Goal: Book appointment/travel/reservation

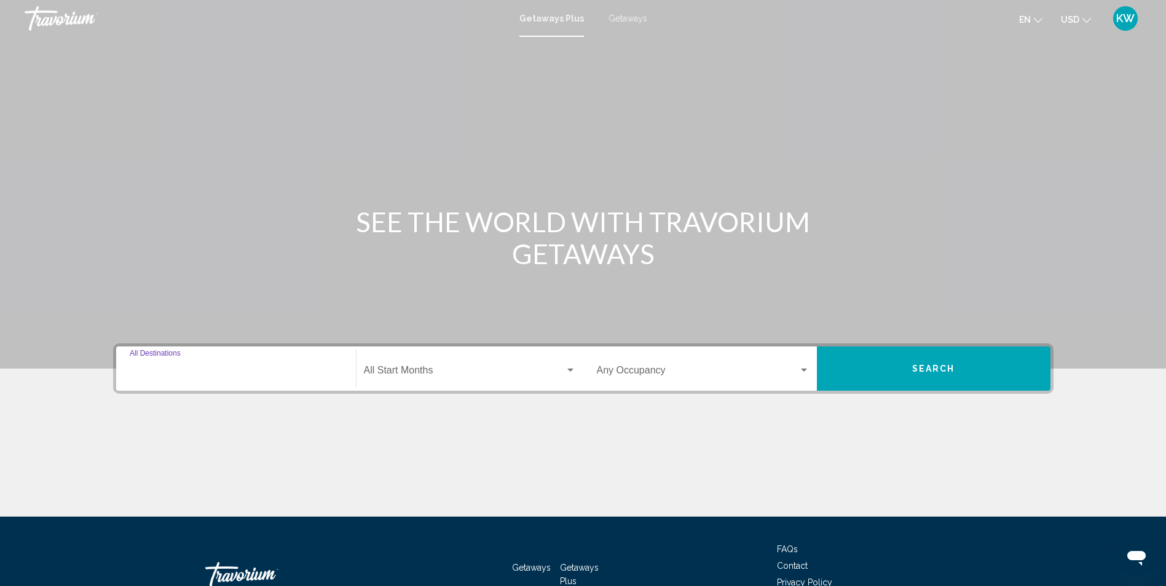
click at [199, 373] on input "Destination All Destinations" at bounding box center [236, 373] width 213 height 11
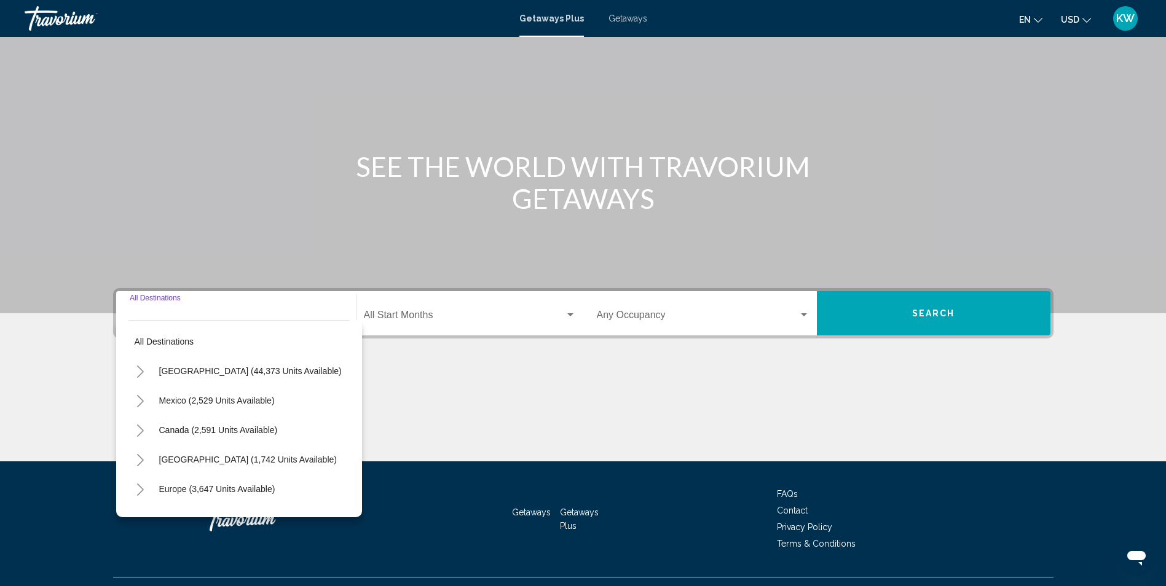
scroll to position [81, 0]
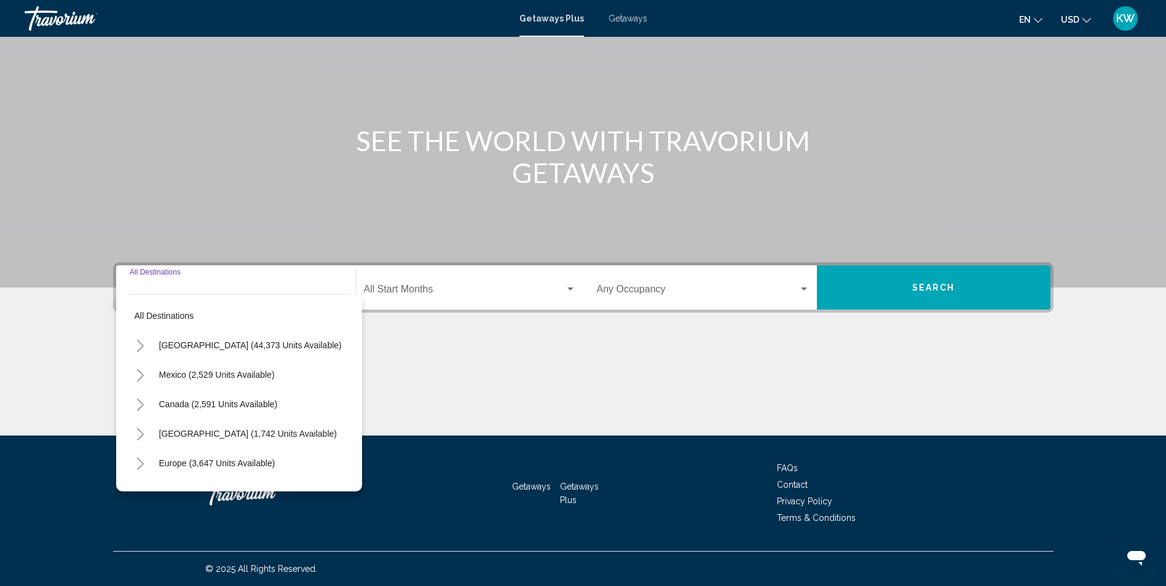
click at [199, 373] on span "Mexico (2,529 units available)" at bounding box center [217, 375] width 116 height 10
type input "**********"
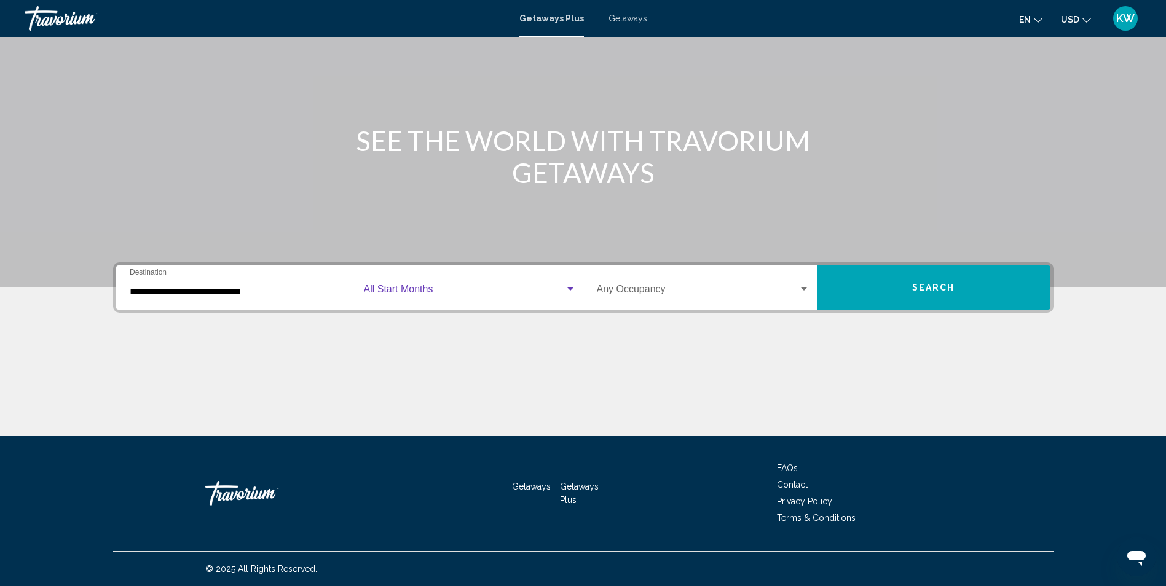
click at [430, 291] on span "Search widget" at bounding box center [464, 291] width 201 height 11
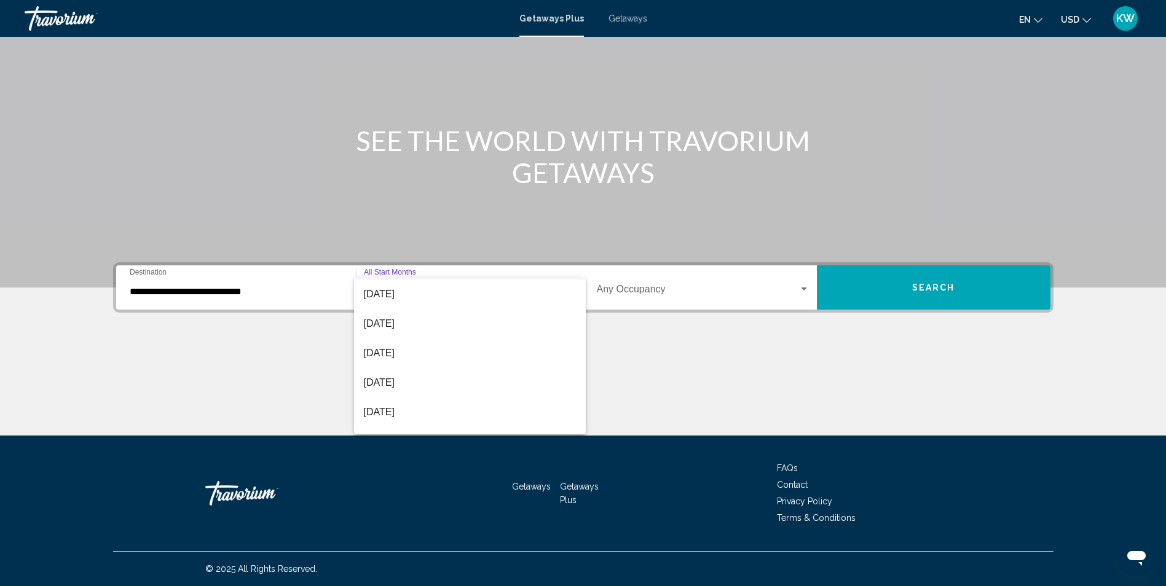
scroll to position [184, 0]
click at [418, 314] on span "[DATE]" at bounding box center [470, 314] width 212 height 30
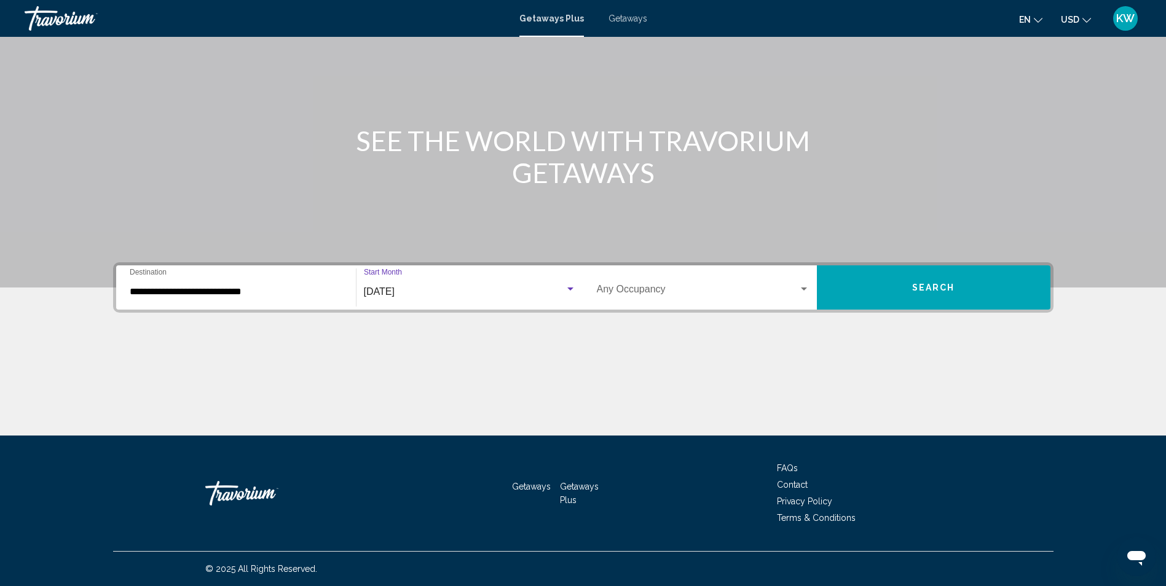
click at [681, 293] on span "Search widget" at bounding box center [698, 291] width 202 height 11
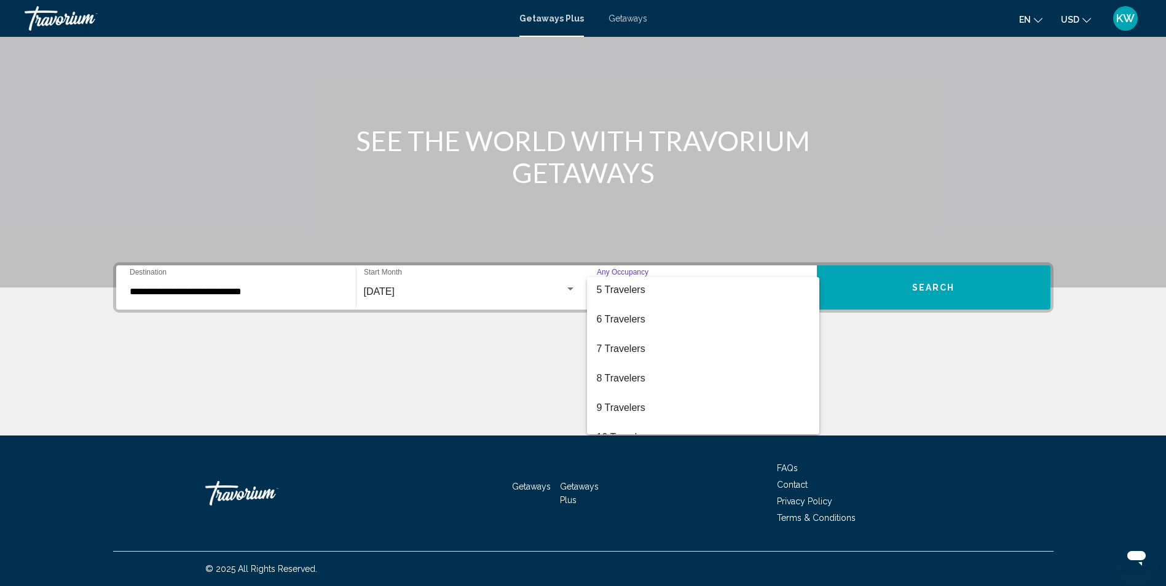
scroll to position [123, 0]
click at [655, 317] on span "6 Travelers" at bounding box center [703, 317] width 213 height 30
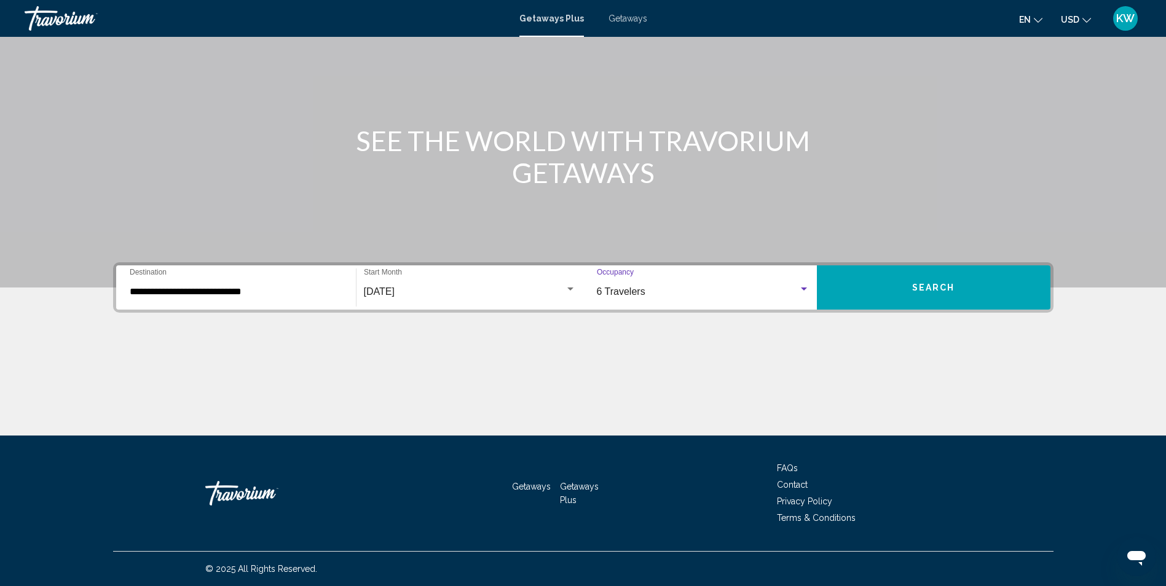
click at [887, 297] on button "Search" at bounding box center [934, 288] width 234 height 44
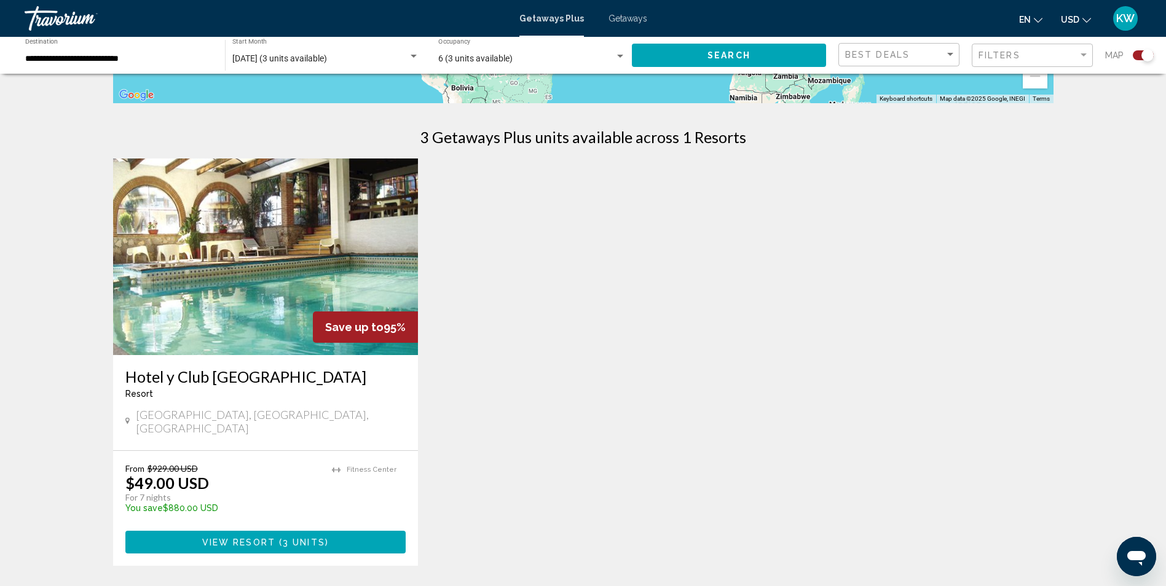
scroll to position [369, 0]
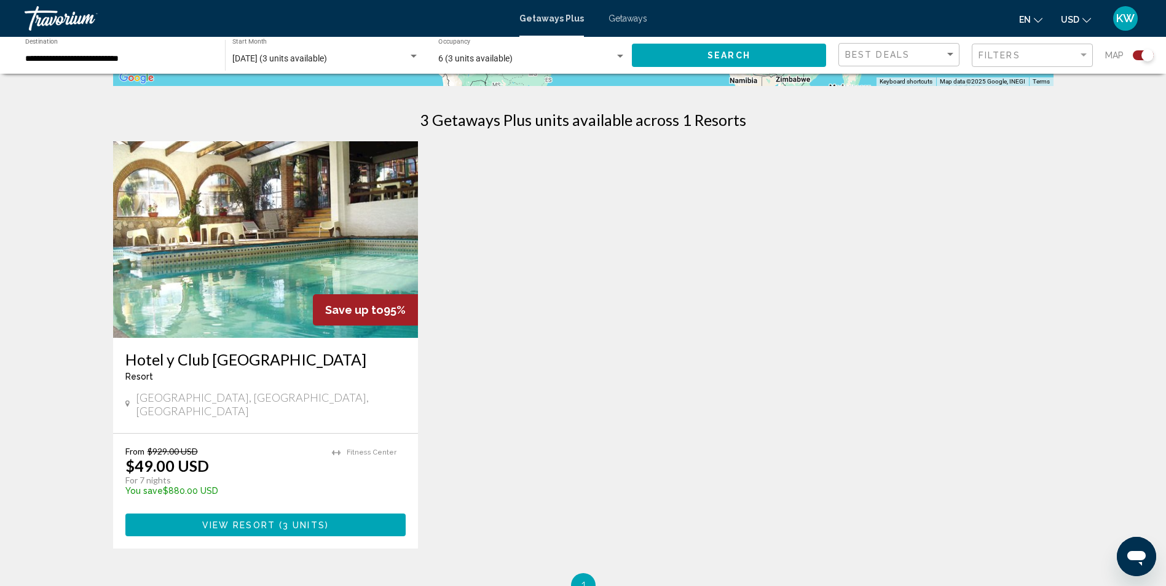
click at [274, 521] on span "View Resort" at bounding box center [238, 526] width 73 height 10
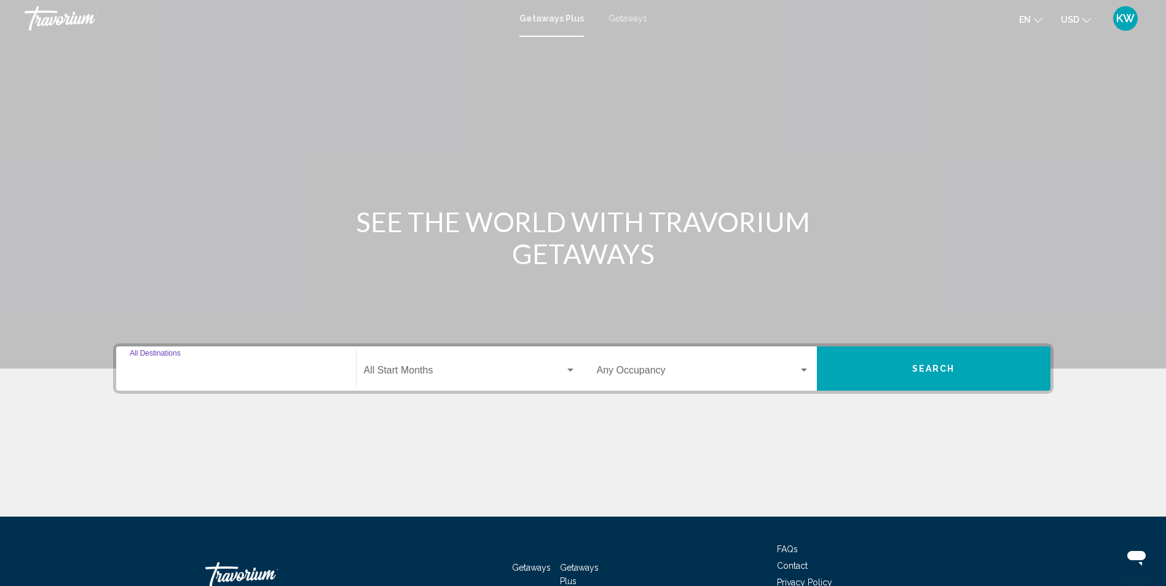
click at [237, 371] on input "Destination All Destinations" at bounding box center [236, 373] width 213 height 11
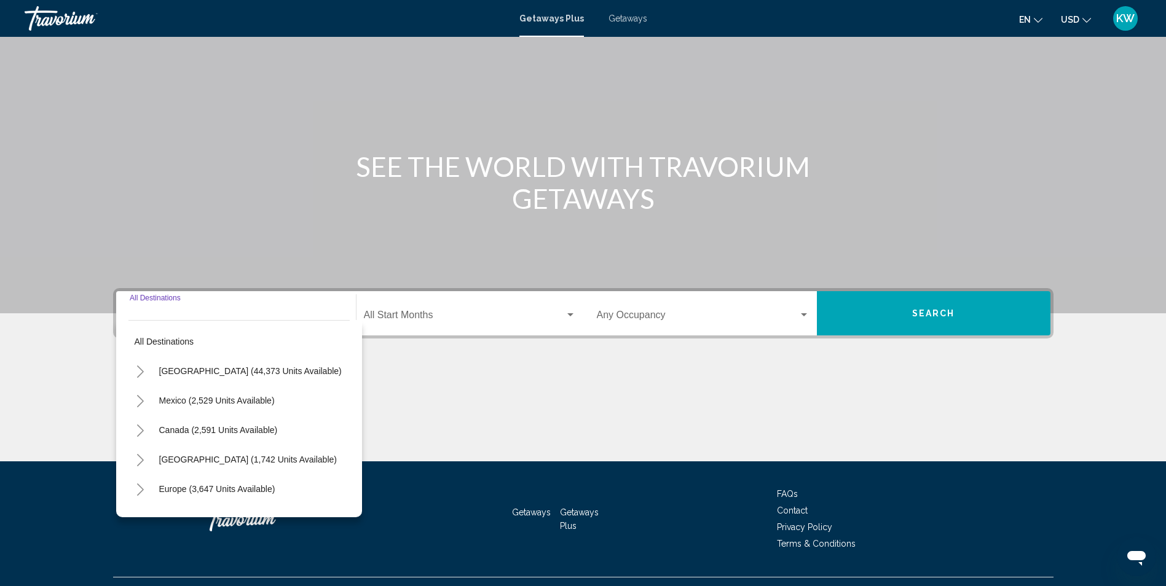
scroll to position [81, 0]
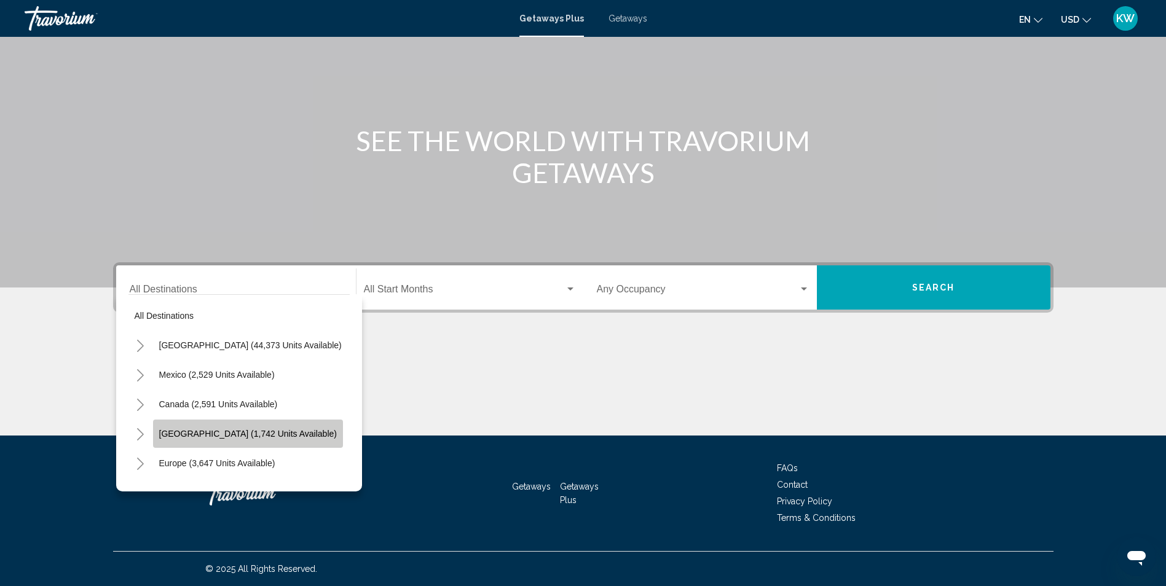
click at [240, 433] on span "[GEOGRAPHIC_DATA] (1,742 units available)" at bounding box center [248, 434] width 178 height 10
type input "**********"
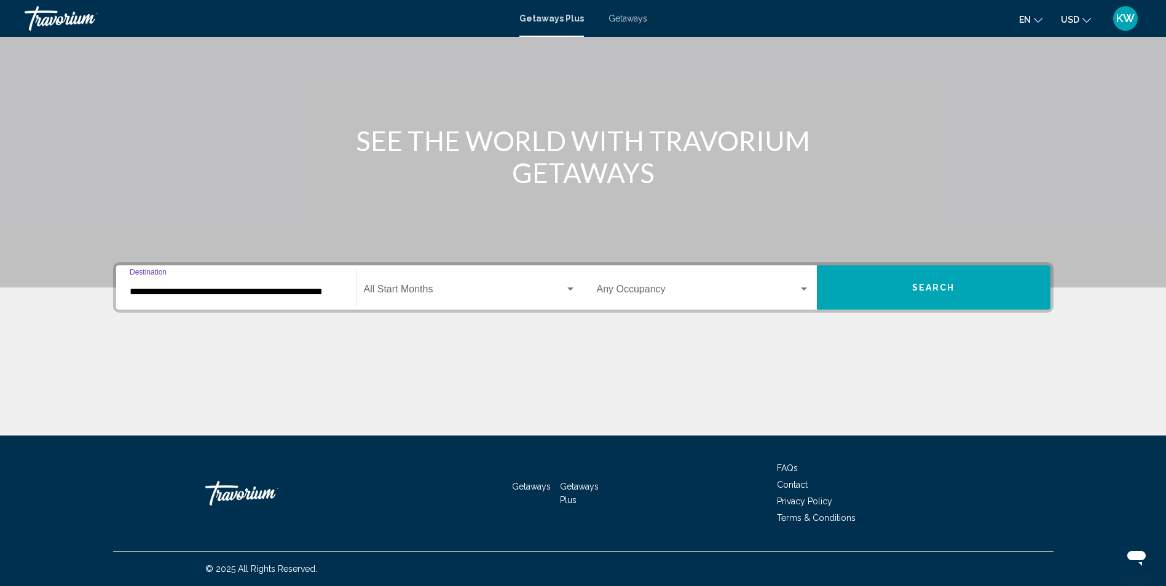
click at [503, 301] on div "Start Month All Start Months" at bounding box center [470, 288] width 212 height 39
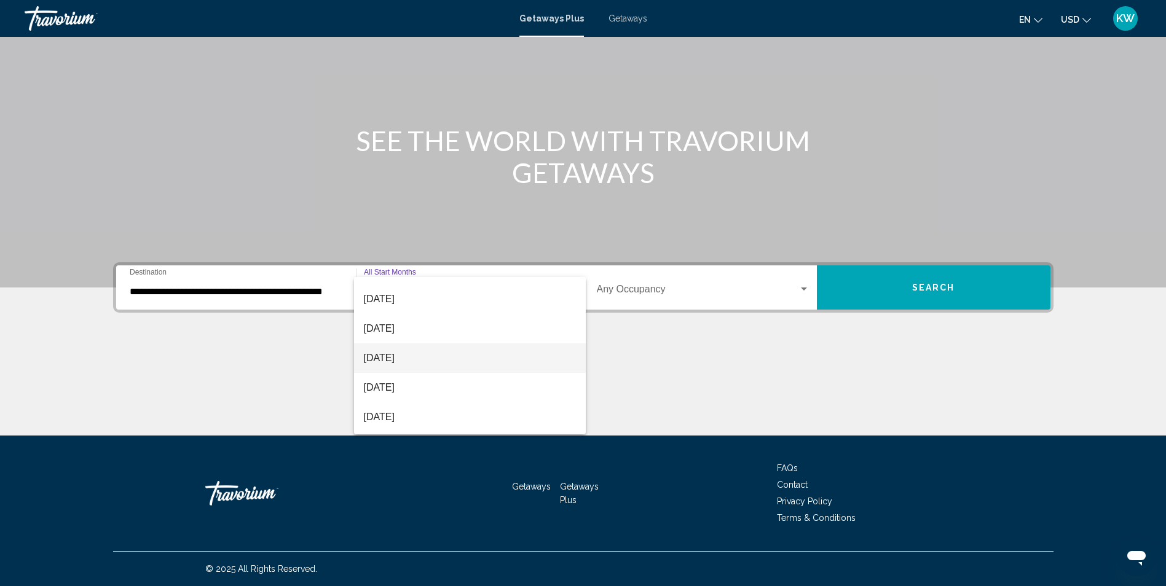
scroll to position [123, 0]
click at [459, 376] on span "[DATE]" at bounding box center [470, 376] width 212 height 30
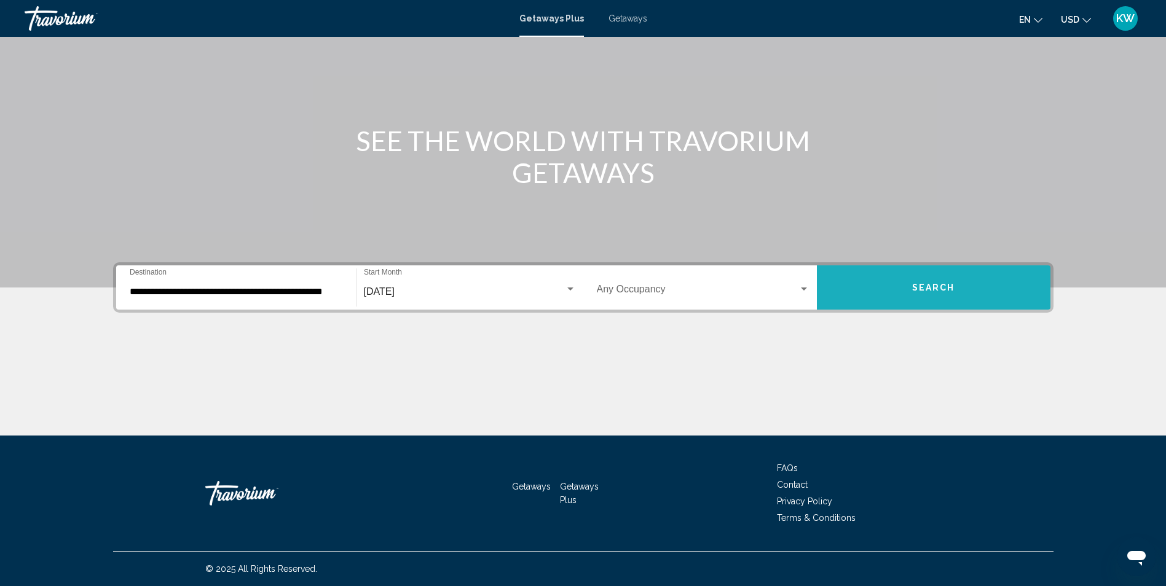
click at [877, 286] on button "Search" at bounding box center [934, 288] width 234 height 44
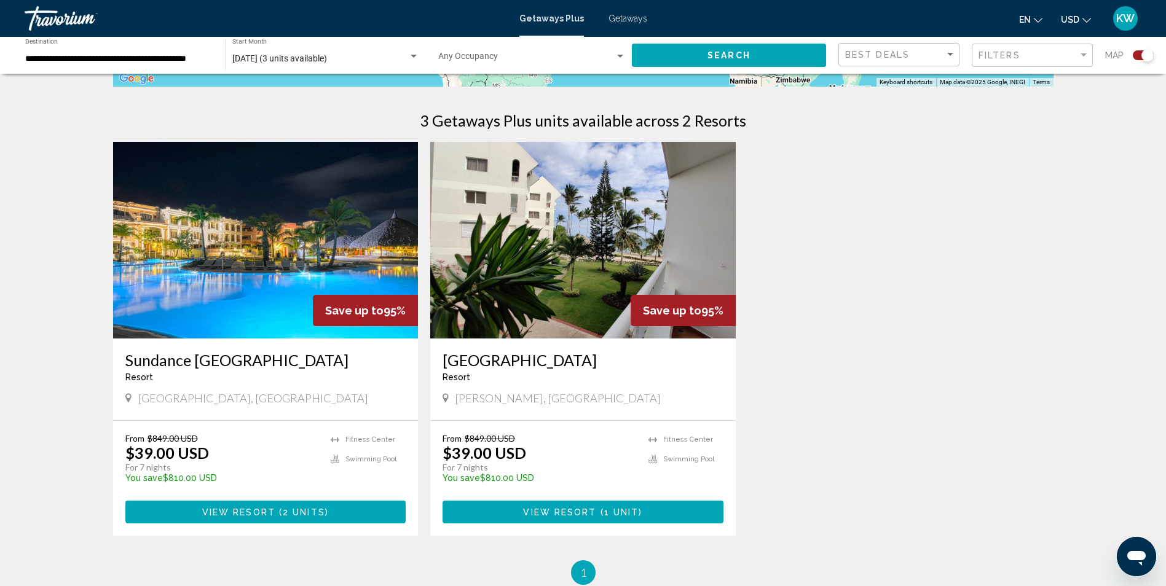
scroll to position [369, 0]
click at [281, 510] on span "( 2 units )" at bounding box center [301, 512] width 53 height 10
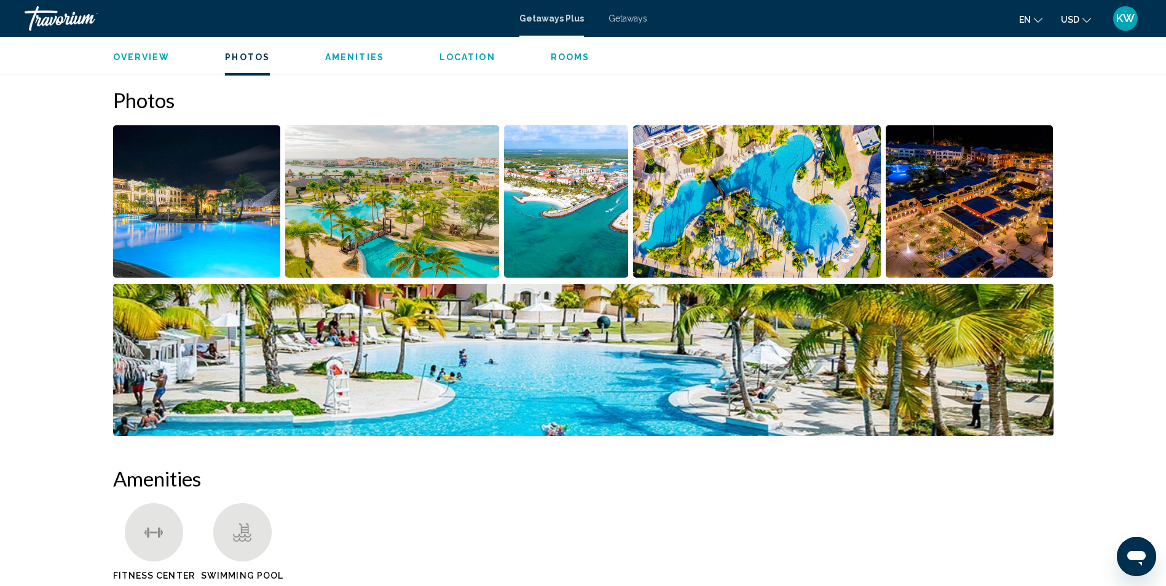
scroll to position [615, 0]
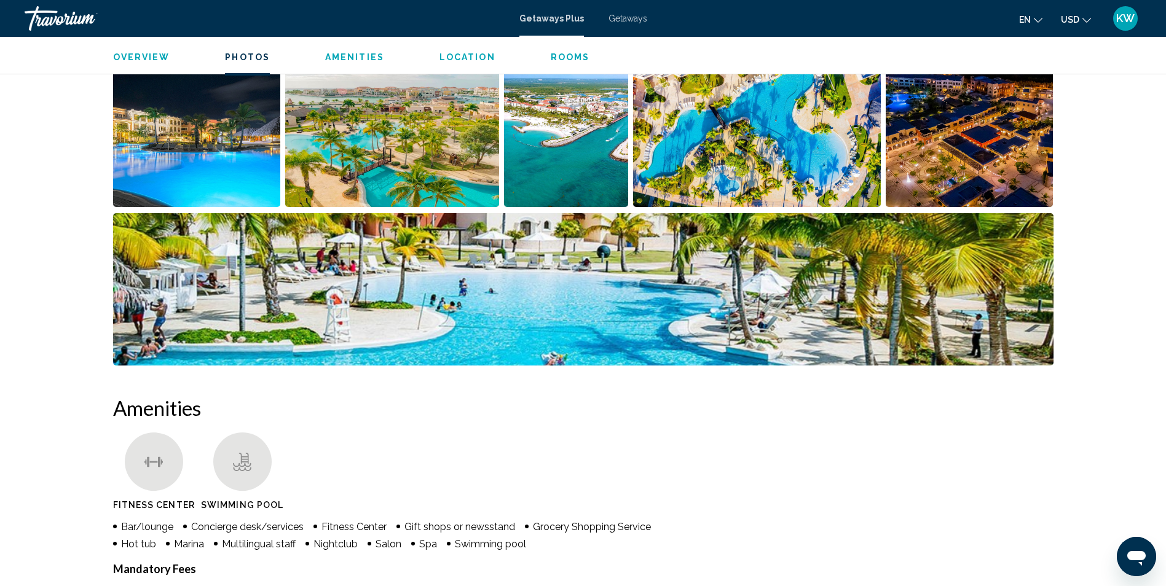
click at [352, 53] on span "Amenities" at bounding box center [354, 57] width 59 height 10
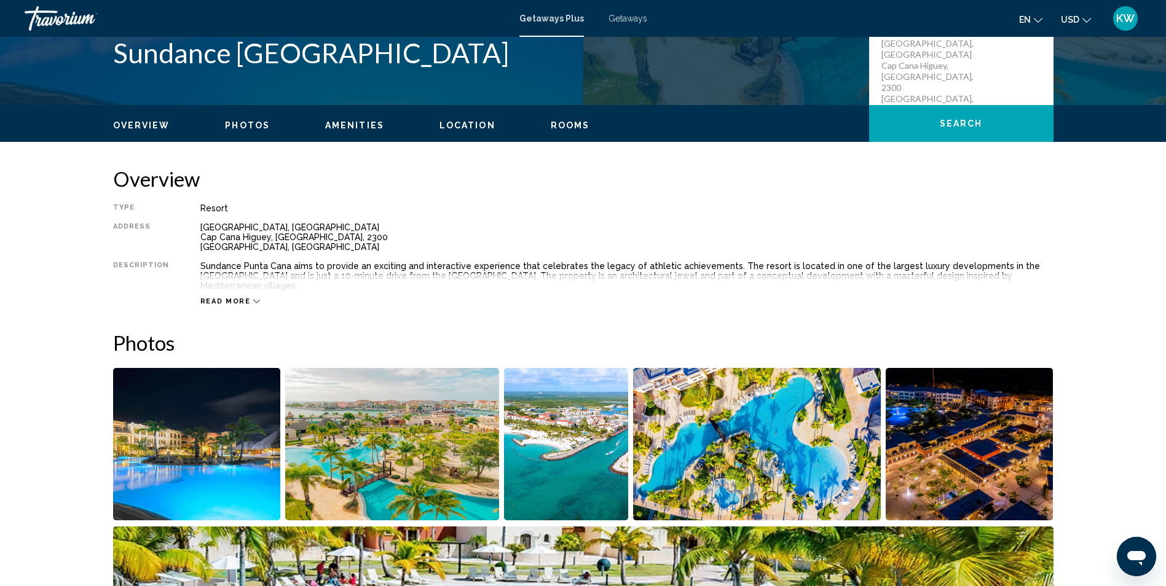
scroll to position [128, 0]
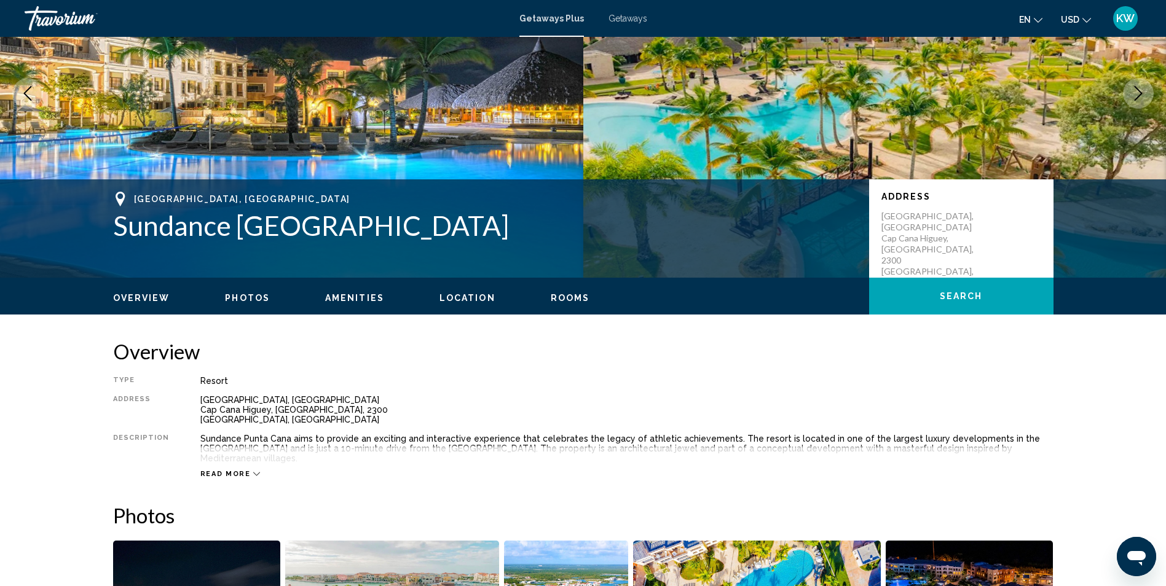
click at [362, 298] on span "Amenities" at bounding box center [354, 298] width 59 height 10
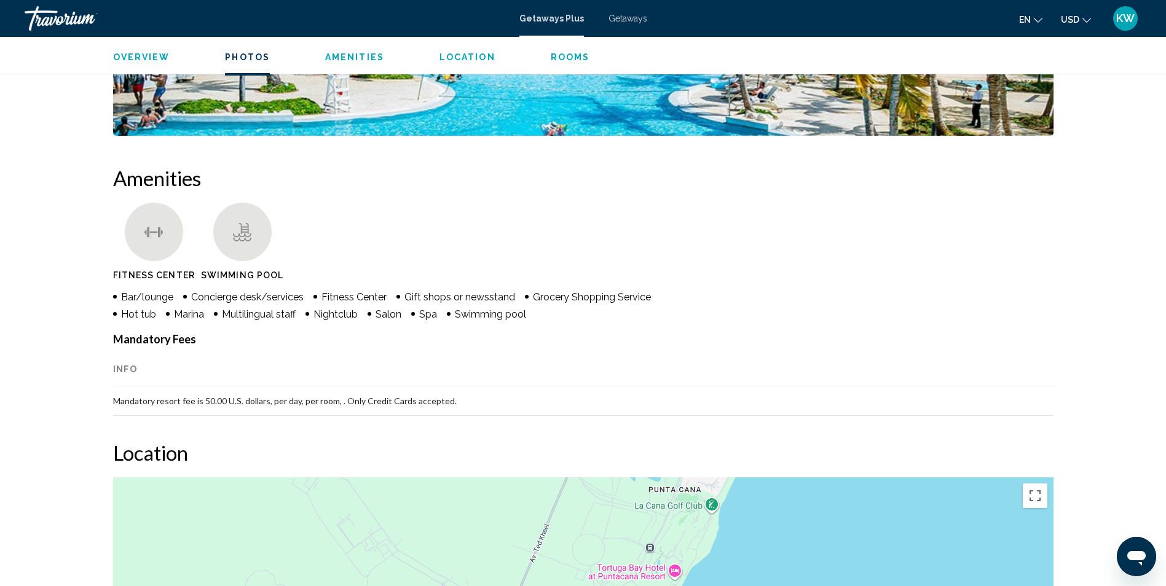
scroll to position [926, 0]
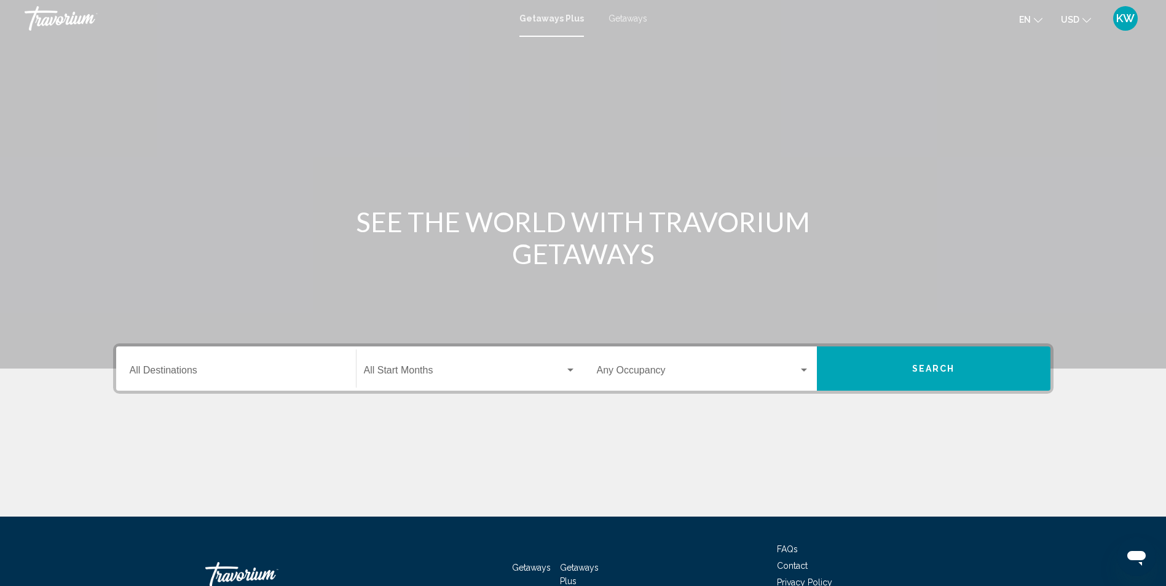
click at [277, 368] on input "Destination All Destinations" at bounding box center [236, 373] width 213 height 11
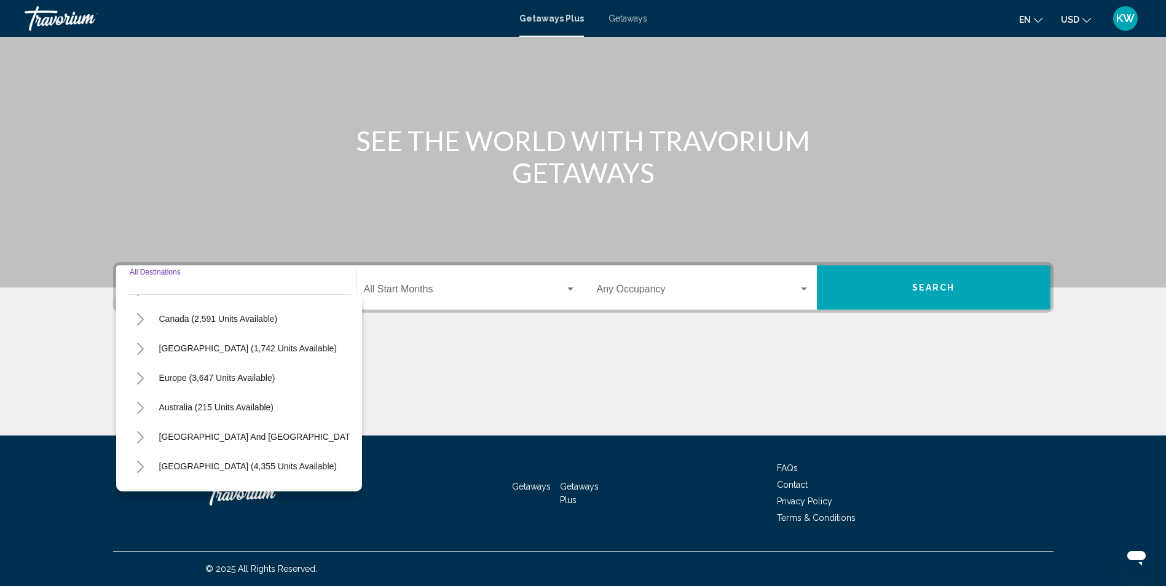
scroll to position [24, 0]
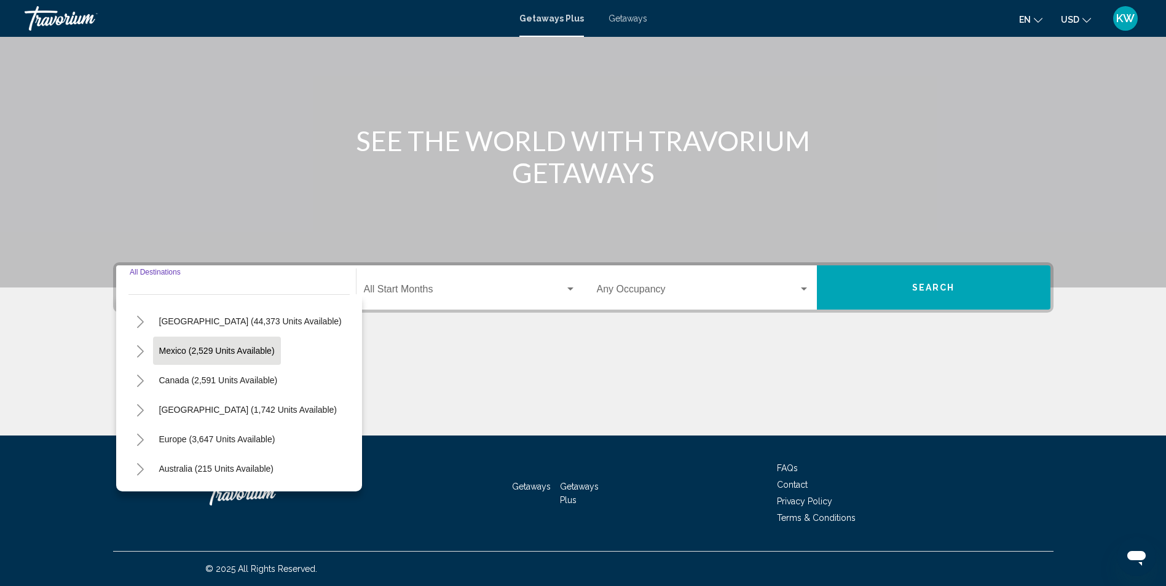
click at [263, 346] on span "Mexico (2,529 units available)" at bounding box center [217, 351] width 116 height 10
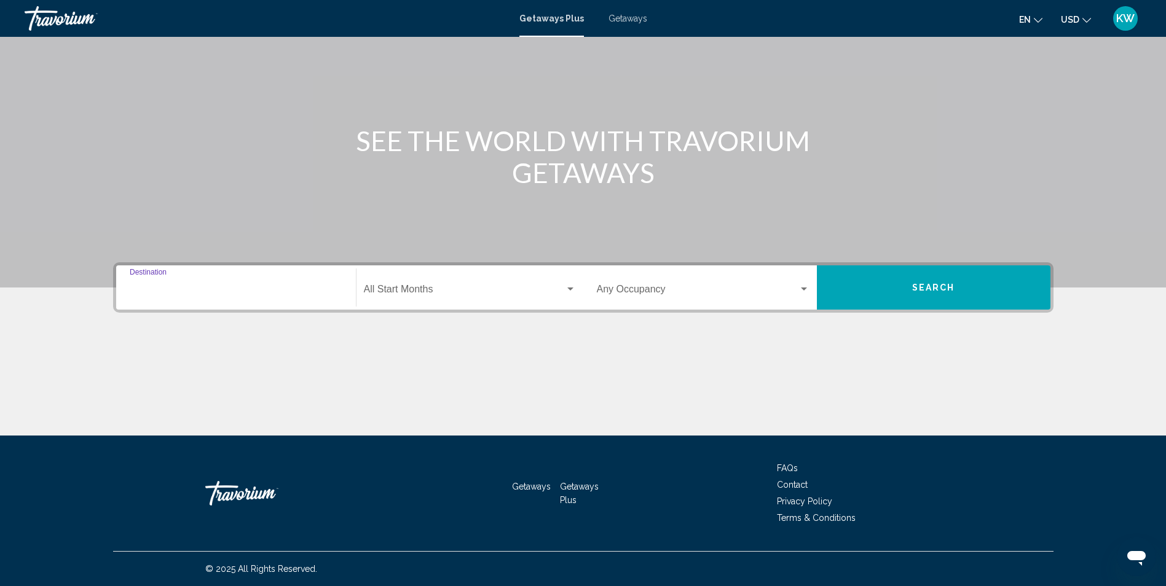
type input "**********"
click at [485, 298] on div "Start Month All Start Months" at bounding box center [470, 288] width 212 height 39
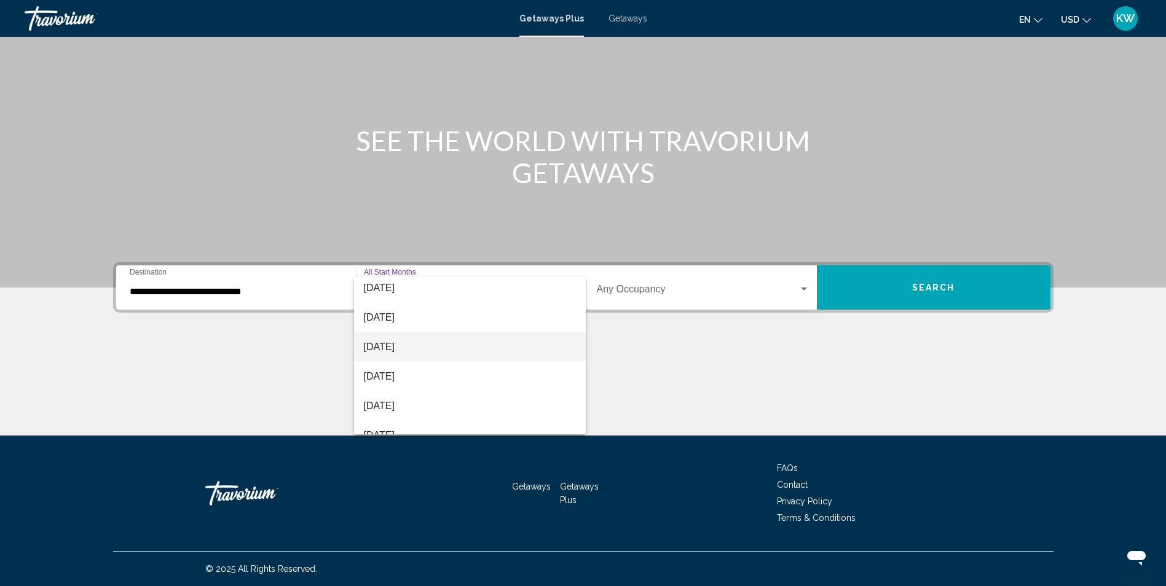
scroll to position [123, 0]
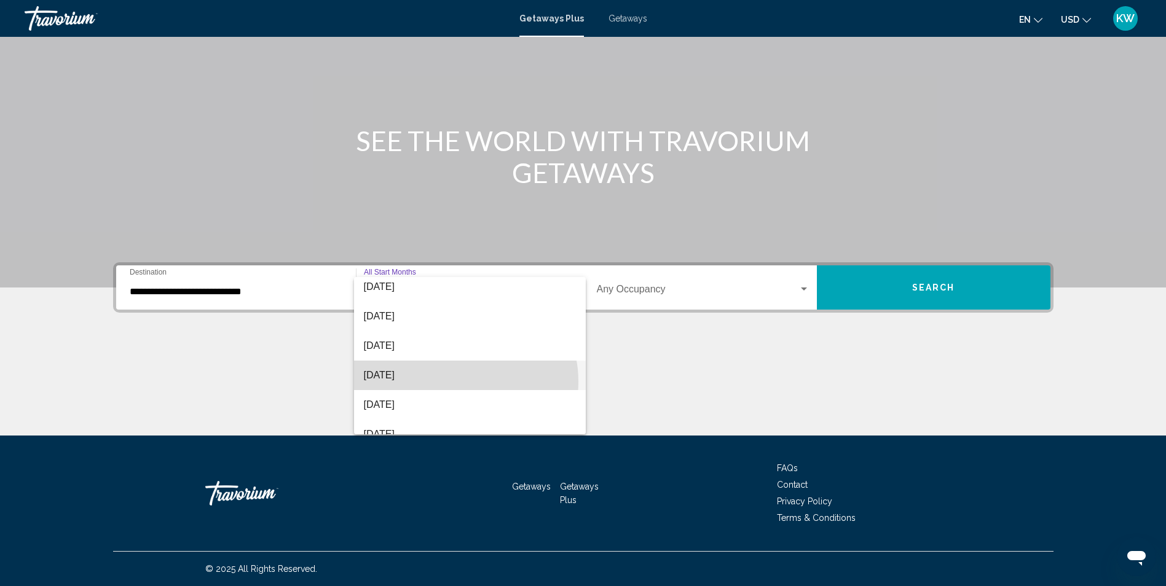
click at [460, 382] on span "[DATE]" at bounding box center [470, 376] width 212 height 30
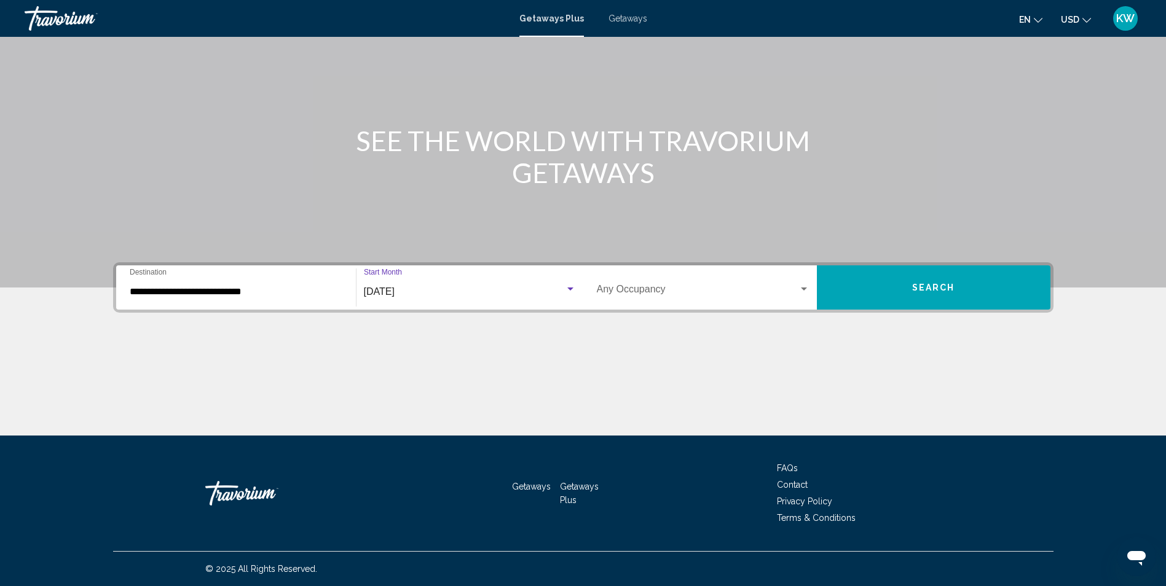
click at [946, 298] on button "Search" at bounding box center [934, 288] width 234 height 44
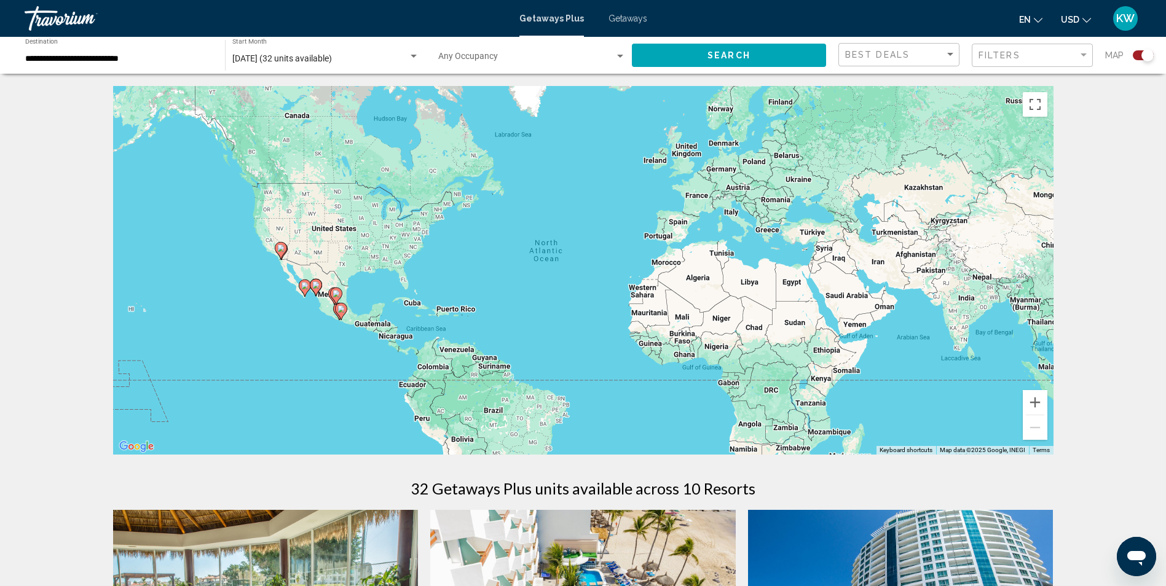
click at [634, 21] on span "Getaways" at bounding box center [628, 19] width 39 height 10
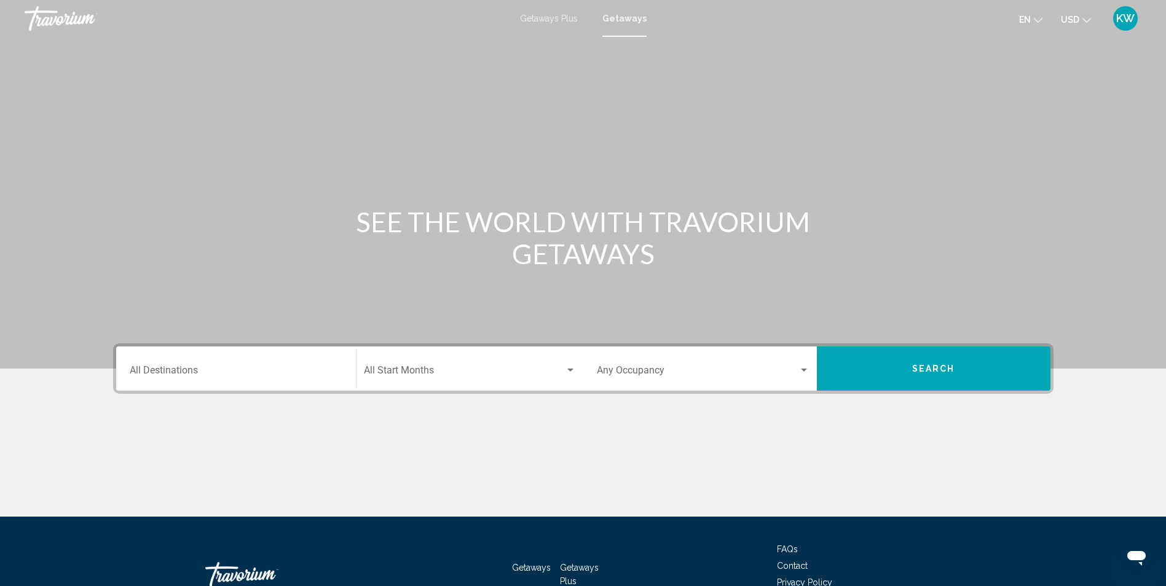
click at [272, 366] on div "Destination All Destinations" at bounding box center [236, 369] width 213 height 39
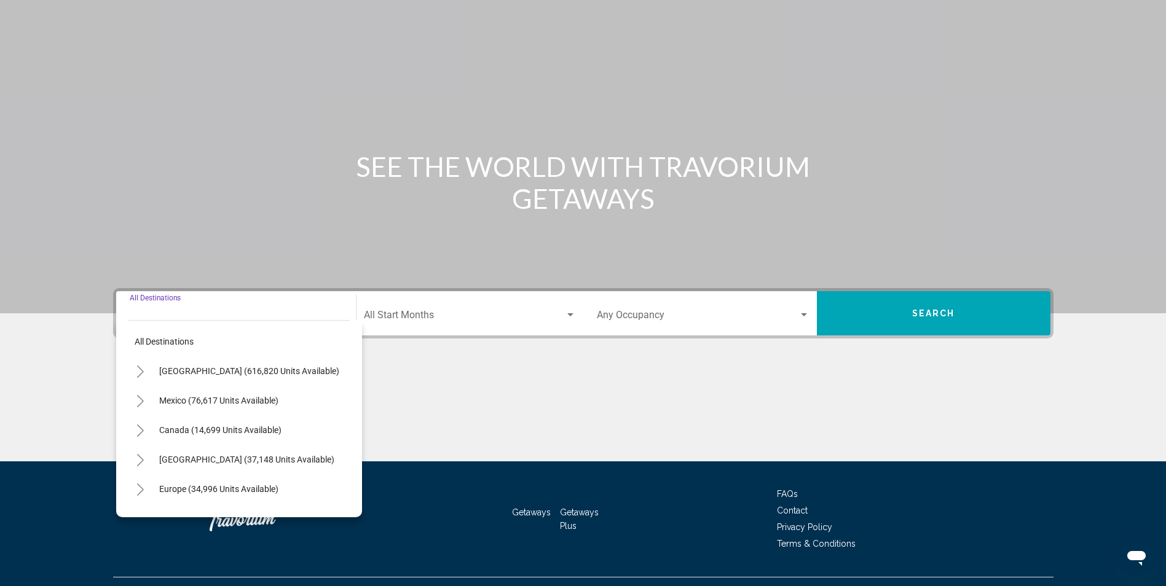
scroll to position [81, 0]
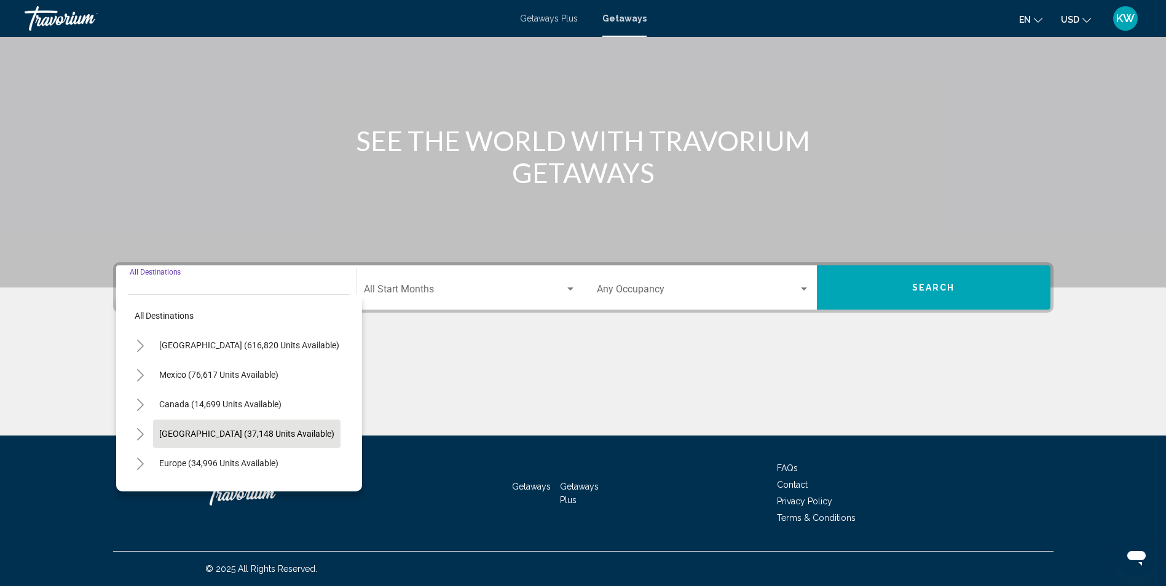
click at [239, 433] on span "[GEOGRAPHIC_DATA] (37,148 units available)" at bounding box center [246, 434] width 175 height 10
type input "**********"
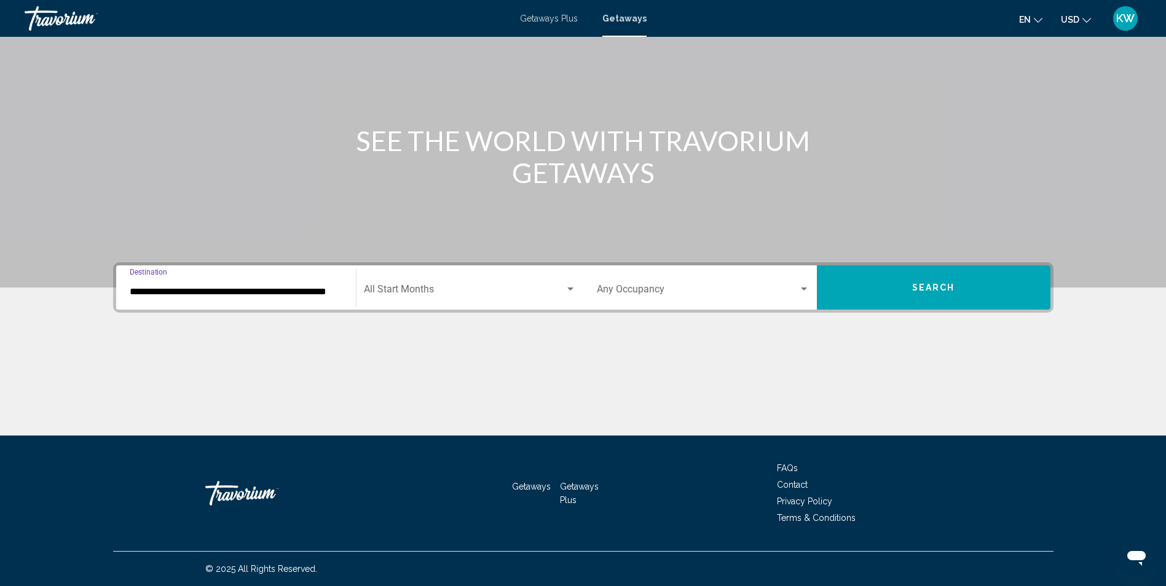
click at [440, 286] on span "Search widget" at bounding box center [464, 291] width 201 height 11
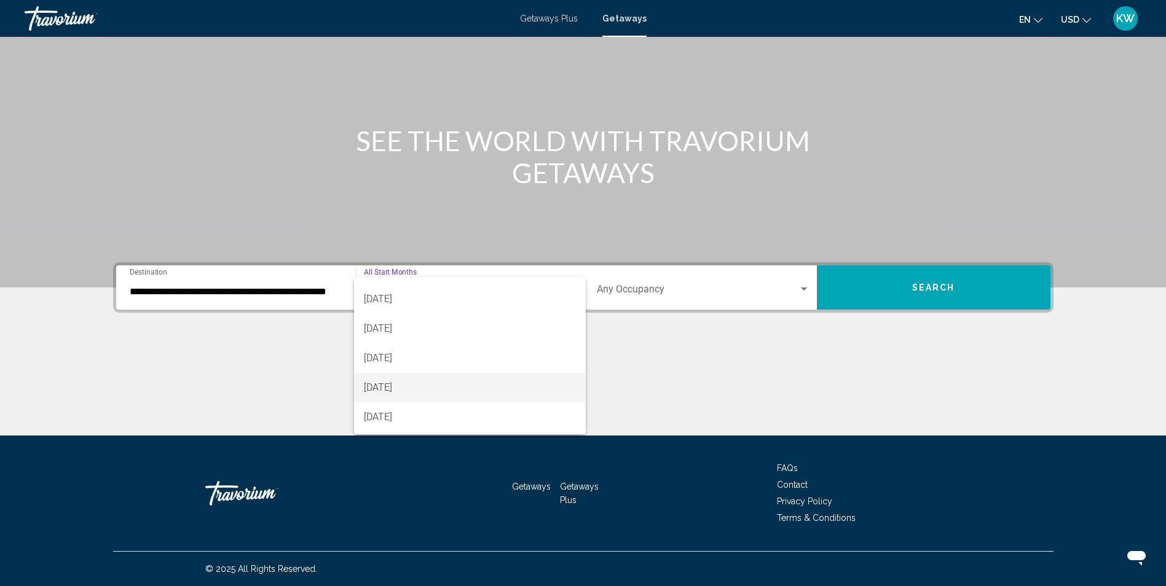
scroll to position [123, 0]
click at [446, 377] on span "[DATE]" at bounding box center [470, 376] width 212 height 30
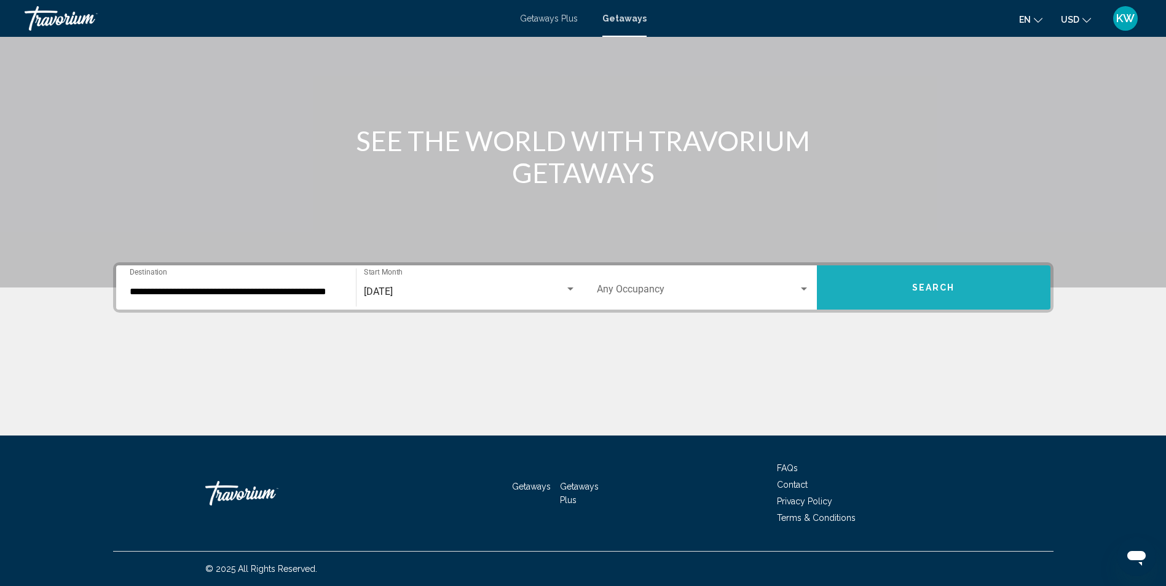
click at [889, 286] on button "Search" at bounding box center [934, 288] width 234 height 44
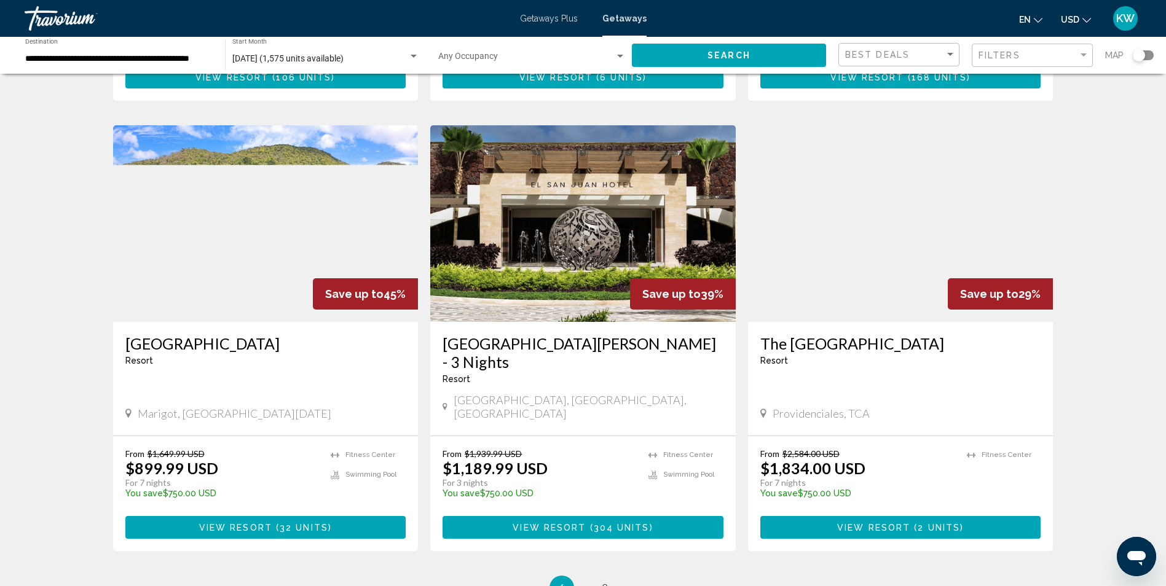
scroll to position [1456, 0]
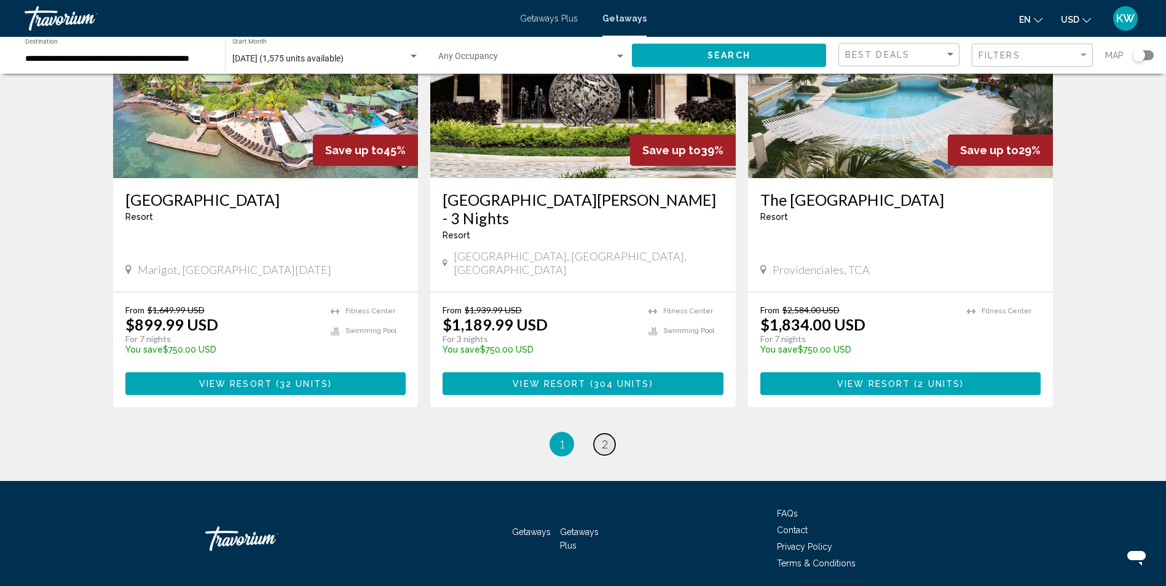
click at [609, 434] on link "page 2" at bounding box center [605, 445] width 22 height 22
